Goal: Check status: Check status

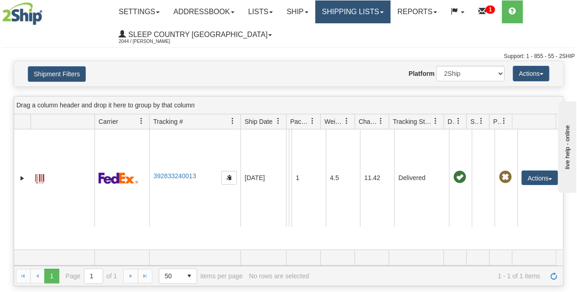
click at [374, 15] on link "Shipping lists" at bounding box center [352, 11] width 75 height 23
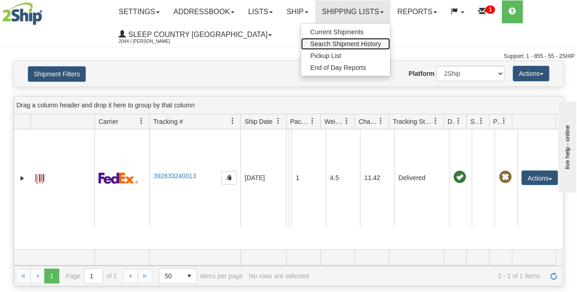
click at [345, 45] on span "Search Shipment History" at bounding box center [345, 43] width 71 height 7
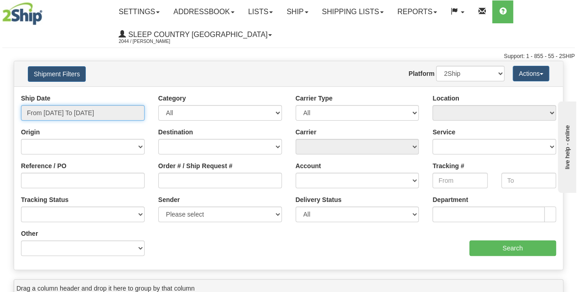
click at [72, 118] on input "From [DATE] To [DATE]" at bounding box center [83, 113] width 124 height 16
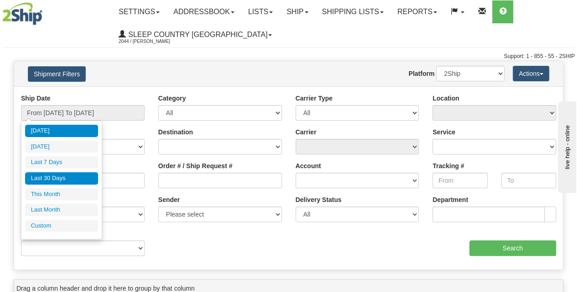
click at [66, 178] on li "Last 30 Days" at bounding box center [61, 178] width 73 height 12
type input "From [DATE] To [DATE]"
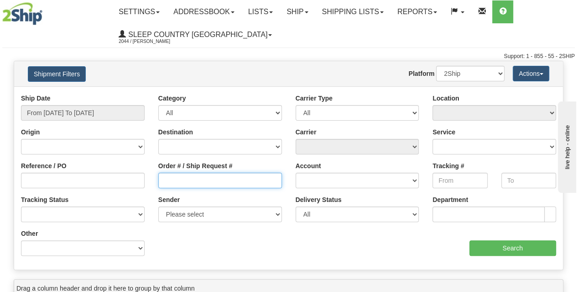
click at [191, 178] on input "Order # / Ship Request #" at bounding box center [220, 180] width 124 height 16
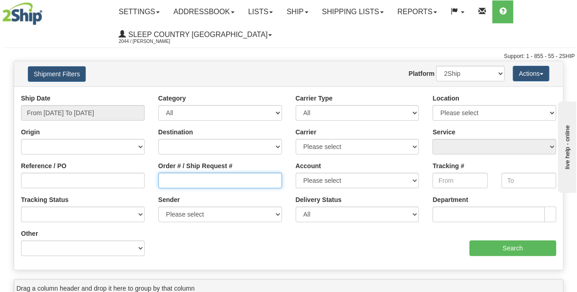
paste input "9000I042652"
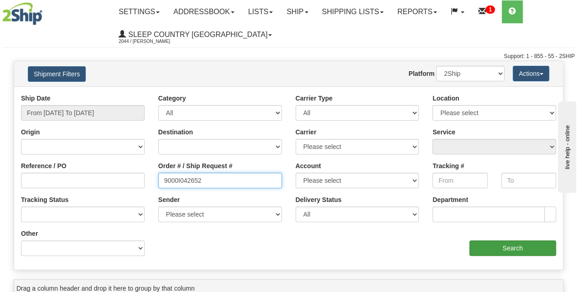
type input "9000I042652"
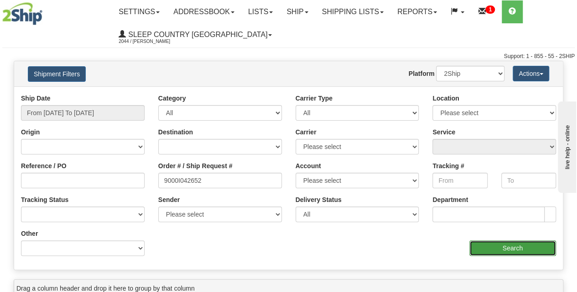
click at [512, 241] on input "Search" at bounding box center [513, 248] width 87 height 16
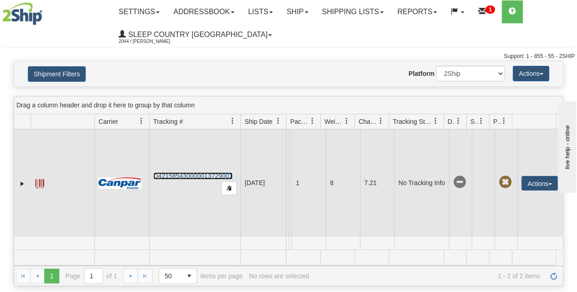
click at [206, 175] on link "D421585430000013729001" at bounding box center [192, 175] width 79 height 7
